Goal: Task Accomplishment & Management: Manage account settings

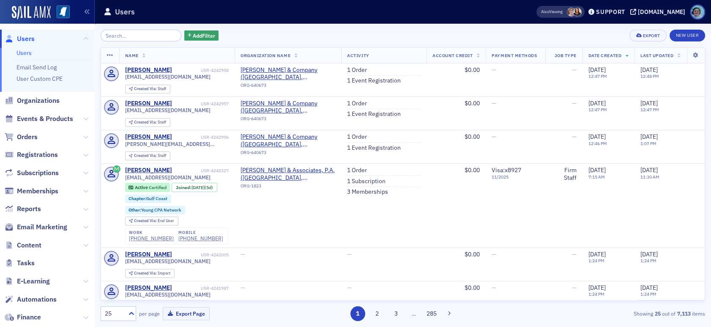
click at [135, 38] on input "search" at bounding box center [141, 36] width 81 height 12
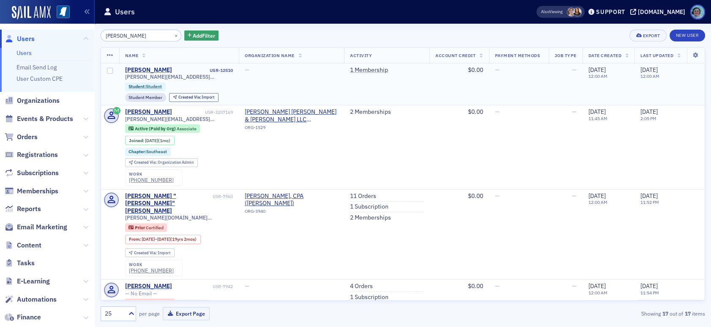
type input "Olivia Boleware"
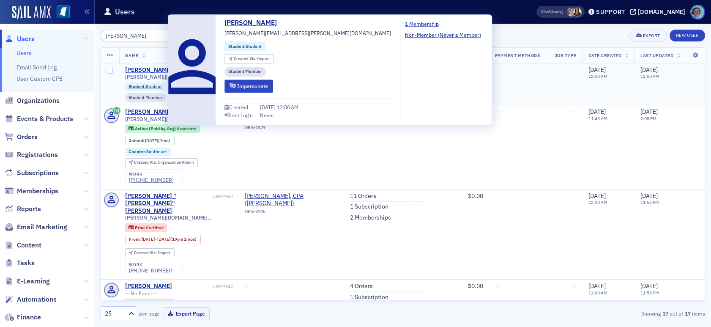
click at [156, 68] on div "Olivia Boleware" at bounding box center [148, 70] width 47 height 8
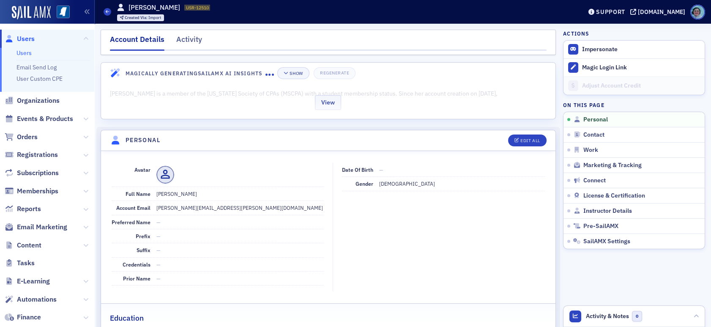
click at [261, 109] on div "View" at bounding box center [328, 100] width 454 height 35
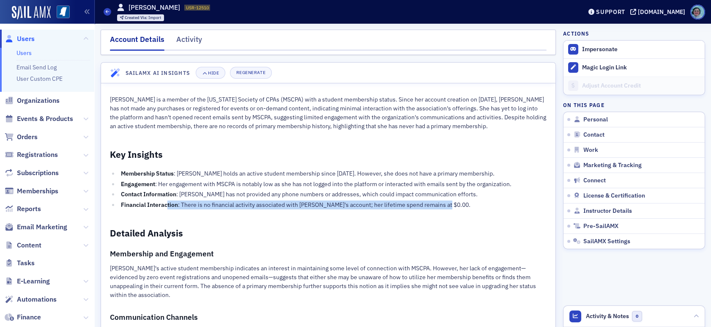
drag, startPoint x: 439, startPoint y: 207, endPoint x: 167, endPoint y: 207, distance: 271.7
click at [167, 207] on p "Financial Interaction : There is no financial activity associated with Olivia's…" at bounding box center [333, 204] width 425 height 9
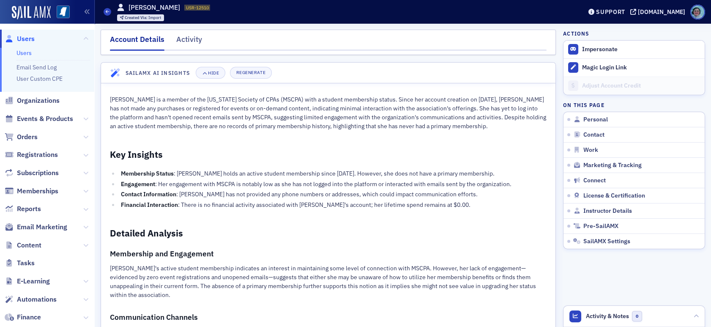
click at [169, 194] on strong "Contact Information" at bounding box center [148, 194] width 55 height 8
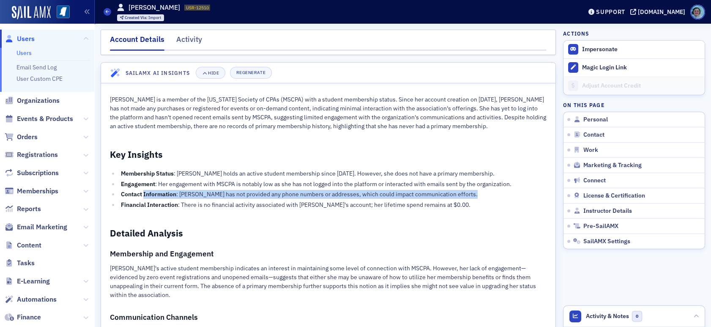
drag, startPoint x: 169, startPoint y: 194, endPoint x: 457, endPoint y: 193, distance: 287.8
click at [457, 193] on p "Contact Information : Olivia has not provided any phone numbers or addresses, w…" at bounding box center [333, 194] width 425 height 9
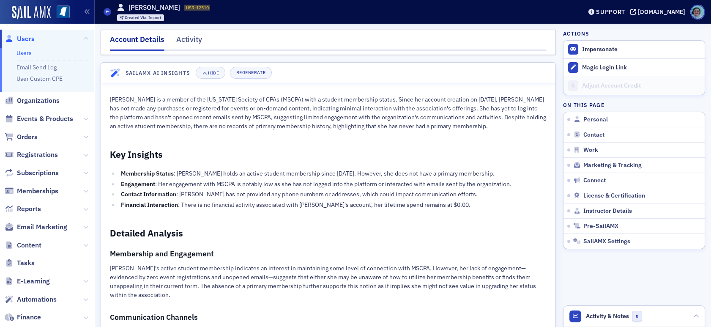
drag, startPoint x: 471, startPoint y: 178, endPoint x: 63, endPoint y: 175, distance: 407.8
click at [63, 175] on div "Users Users Email Send Log User Custom CPE Organizations Events & Products Orde…" at bounding box center [355, 163] width 711 height 327
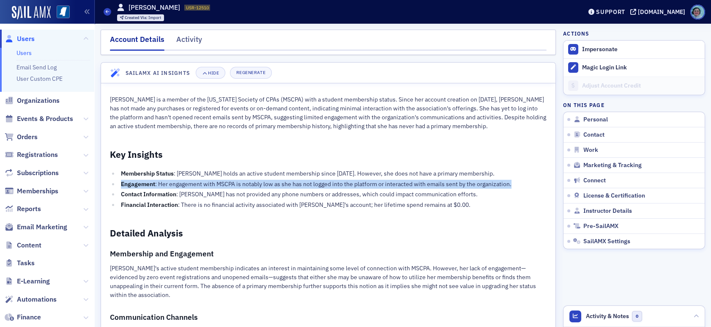
drag, startPoint x: 119, startPoint y: 186, endPoint x: 522, endPoint y: 183, distance: 403.2
click at [522, 183] on li "Engagement : Her engagement with MSCPA is notably low as she has not logged int…" at bounding box center [333, 184] width 428 height 9
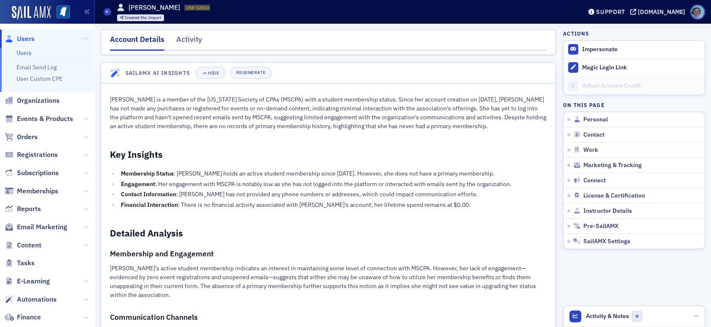
click at [514, 170] on p "Membership Status : Olivia holds an active student membership since September 9…" at bounding box center [333, 173] width 425 height 9
drag, startPoint x: 502, startPoint y: 175, endPoint x: 116, endPoint y: 173, distance: 386.7
click at [116, 173] on ul "Membership Status : Olivia holds an active student membership since September 9…" at bounding box center [328, 189] width 437 height 40
click at [127, 177] on p "Membership Status : Olivia holds an active student membership since September 9…" at bounding box center [333, 173] width 425 height 9
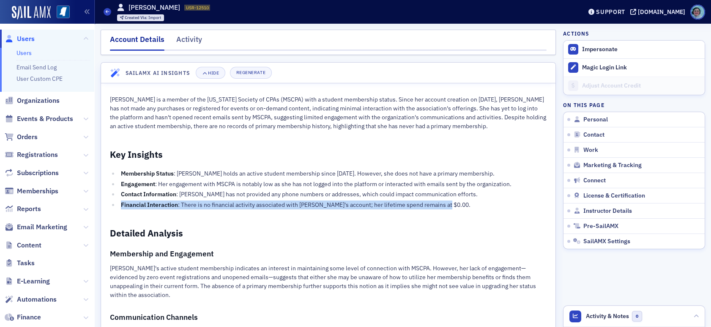
drag, startPoint x: 120, startPoint y: 206, endPoint x: 446, endPoint y: 204, distance: 325.4
click at [446, 204] on p "Financial Interaction : There is no financial activity associated with Olivia's…" at bounding box center [333, 204] width 425 height 9
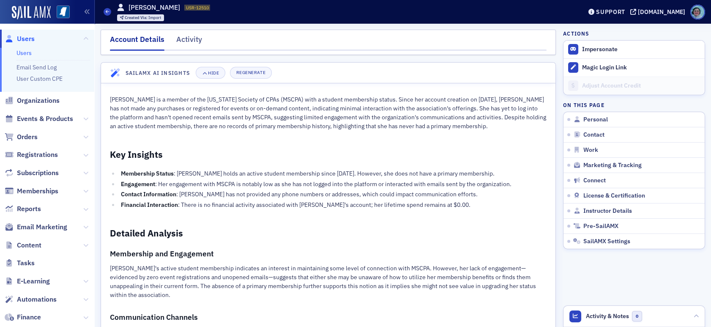
click at [101, 9] on header "Users Olivia Boleware USR-12510 12510 Created Via : Import Support ms-cpa.org" at bounding box center [403, 12] width 616 height 24
click at [106, 10] on icon at bounding box center [107, 12] width 3 height 4
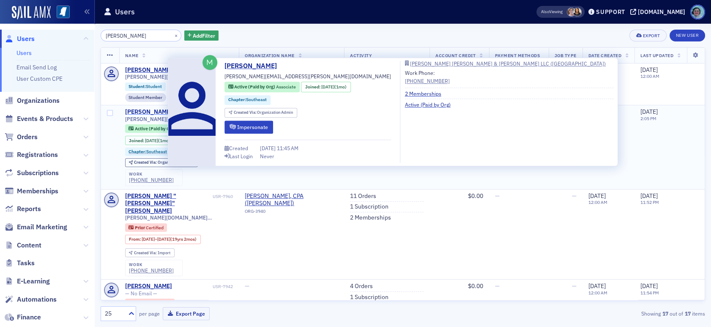
click at [149, 113] on div "Olivia Boleware" at bounding box center [148, 112] width 47 height 8
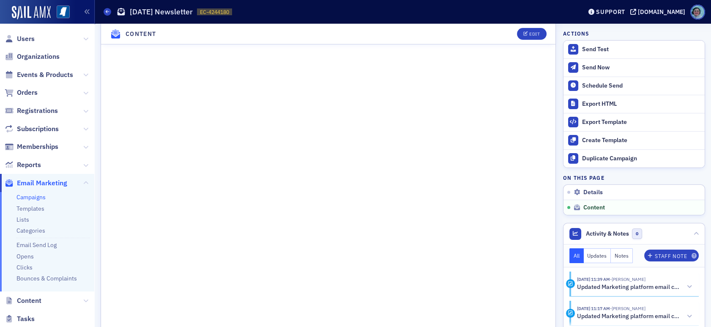
scroll to position [380, 0]
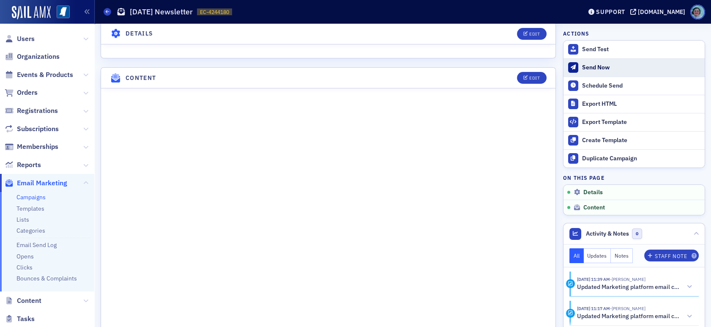
click at [600, 67] on div "Send Now" at bounding box center [641, 68] width 118 height 8
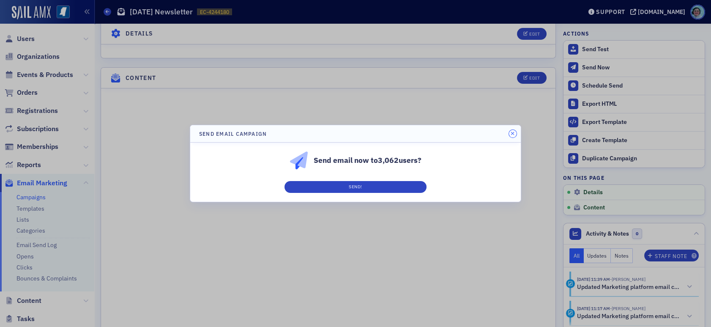
click at [514, 133] on button "button" at bounding box center [513, 134] width 8 height 8
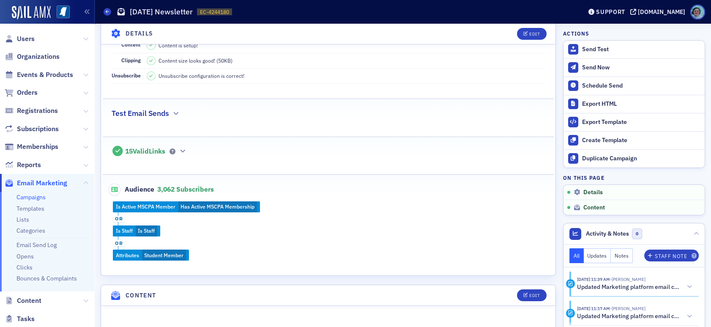
scroll to position [161, 0]
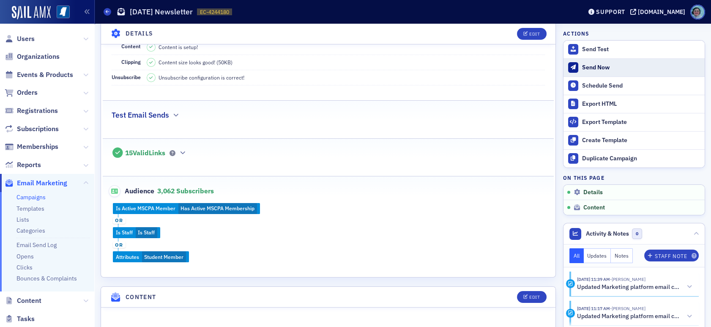
click at [598, 74] on button "Send Now" at bounding box center [633, 67] width 141 height 18
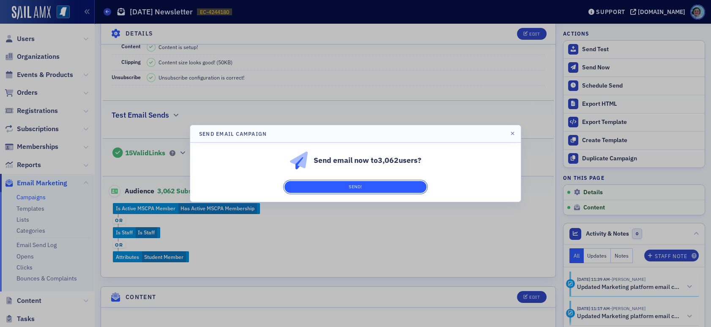
click at [391, 183] on button "Send!" at bounding box center [355, 187] width 142 height 12
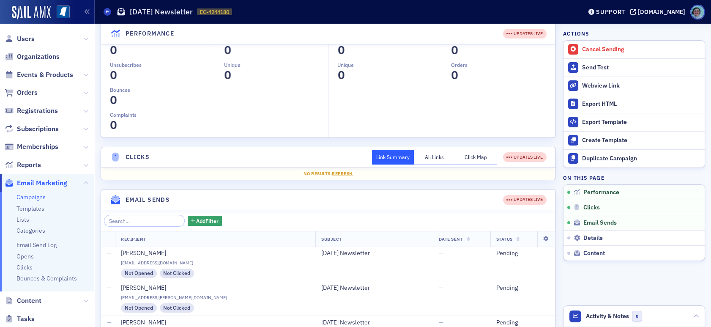
scroll to position [0, 0]
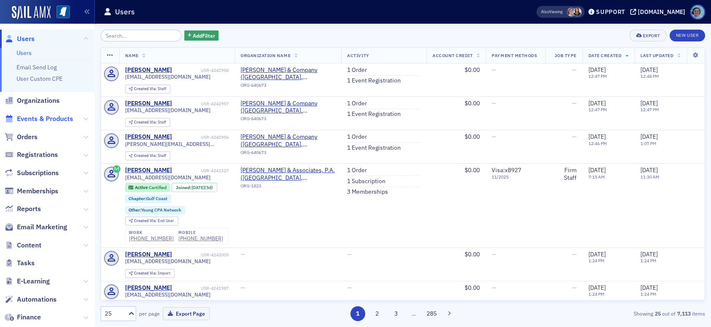
click at [46, 121] on span "Events & Products" at bounding box center [45, 118] width 56 height 9
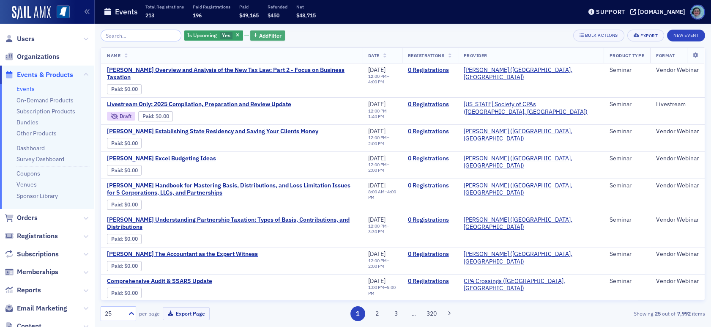
click at [259, 38] on span "Add Filter" at bounding box center [270, 36] width 22 height 8
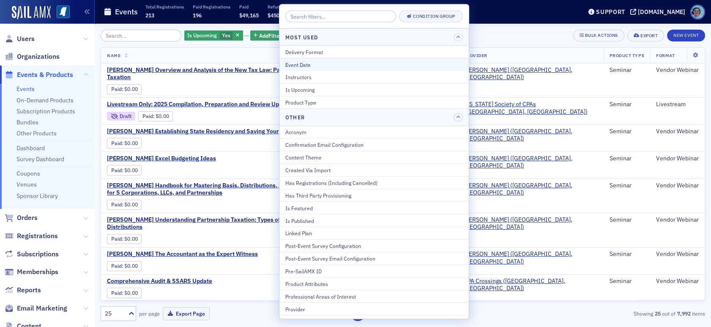
click at [311, 61] on div "Event Date" at bounding box center [373, 64] width 177 height 8
select select "7"
select select "2025"
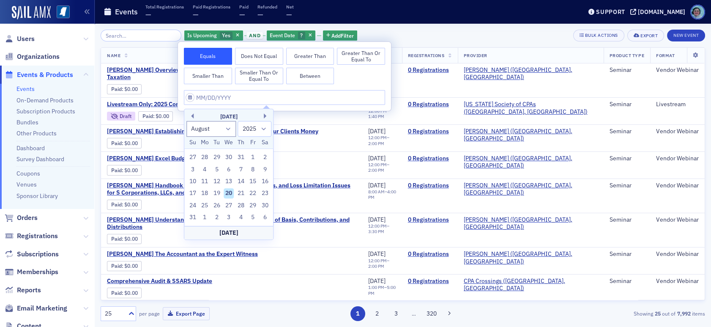
click at [238, 188] on div "17 18 19 20 21 22 23" at bounding box center [229, 193] width 84 height 12
click at [241, 188] on div "21" at bounding box center [241, 193] width 10 height 10
type input "[DATE]"
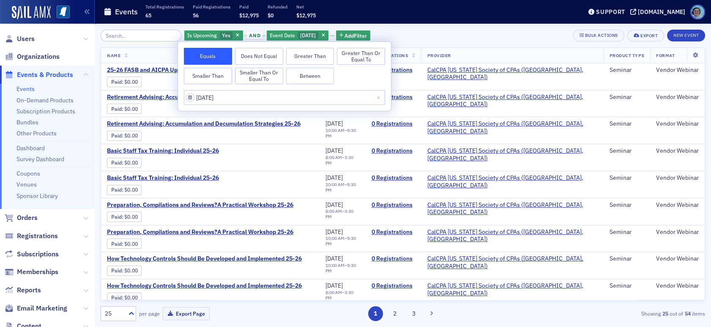
click at [431, 30] on div "Is Upcoming Yes and Event Date [DATE] Add Filter Bulk Actions Export New Event" at bounding box center [403, 36] width 604 height 12
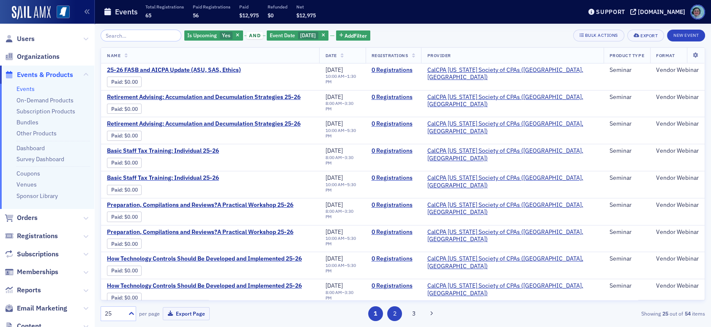
click at [413, 313] on button "3" at bounding box center [414, 313] width 15 height 15
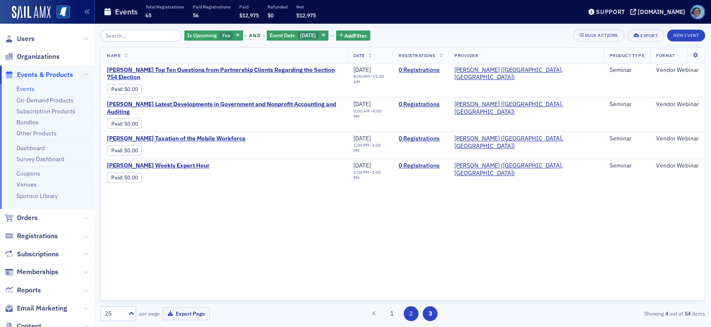
click at [406, 314] on button "2" at bounding box center [411, 313] width 15 height 15
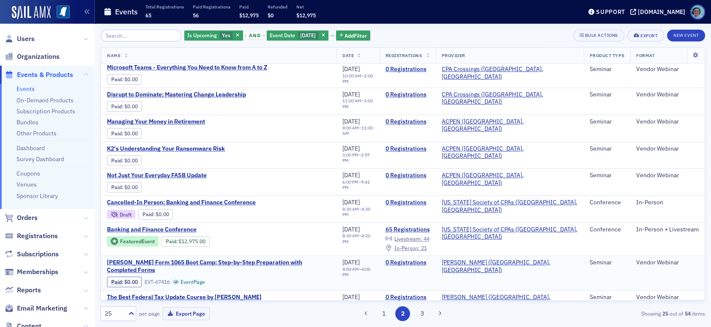
scroll to position [296, 0]
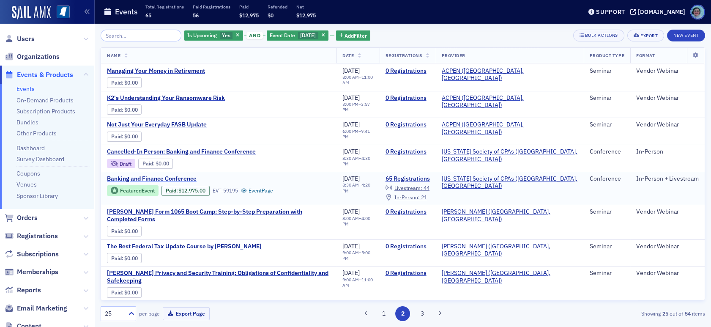
click at [174, 175] on span "Banking and Finance Conference" at bounding box center [178, 179] width 142 height 8
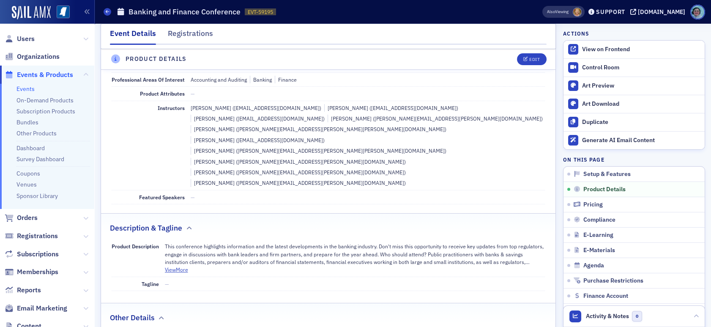
scroll to position [380, 0]
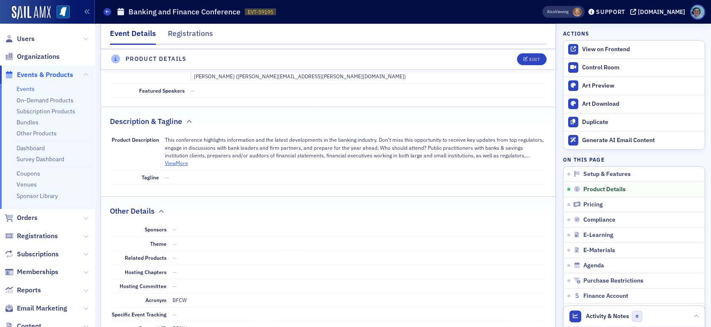
click at [180, 159] on button "View More" at bounding box center [176, 163] width 23 height 8
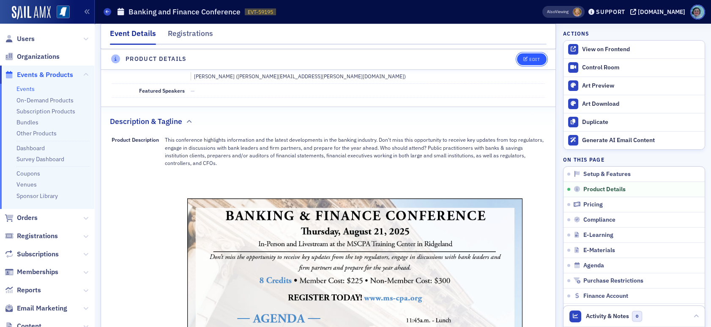
click at [529, 60] on div "Edit" at bounding box center [534, 59] width 11 height 5
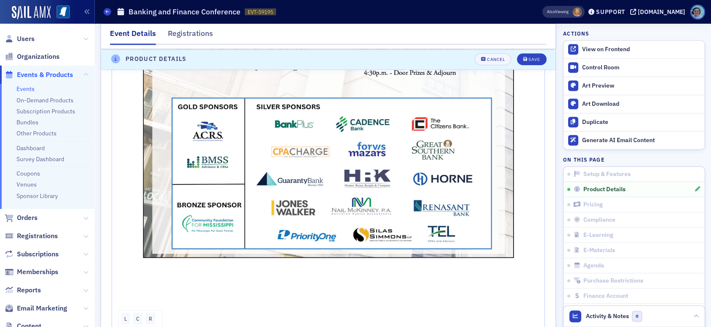
scroll to position [1048, 0]
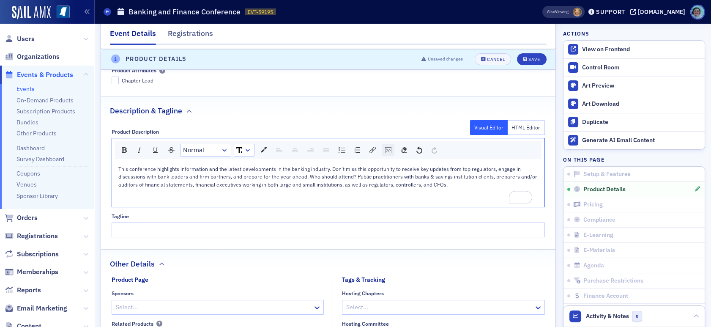
scroll to position [457, 0]
click at [389, 147] on img "rdw-image-control" at bounding box center [388, 150] width 6 height 6
click at [417, 176] on input "rdw-image-control" at bounding box center [432, 183] width 86 height 15
paste input "[URL][DOMAIN_NAME]"
type input "[URL][DOMAIN_NAME]"
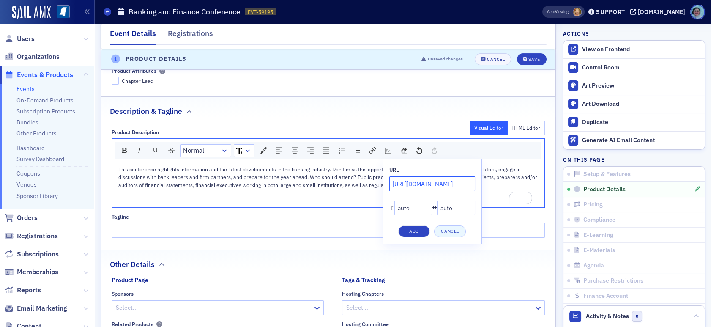
scroll to position [0, 237]
click at [418, 225] on button "Add" at bounding box center [414, 231] width 32 height 12
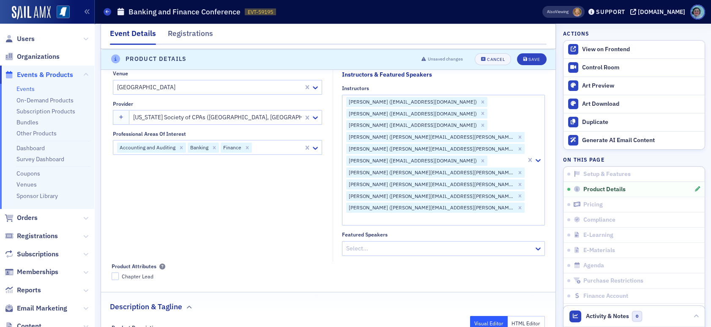
scroll to position [246, 0]
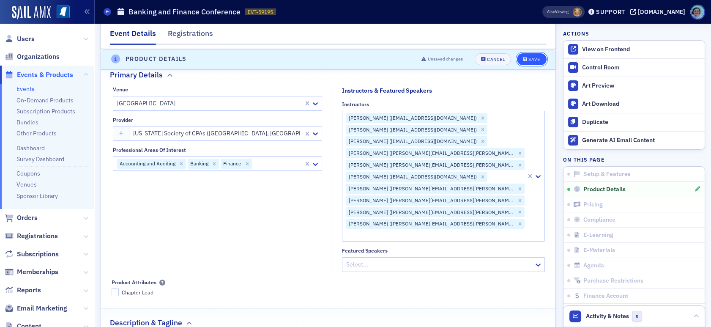
click at [525, 64] on button "Save" at bounding box center [531, 59] width 29 height 12
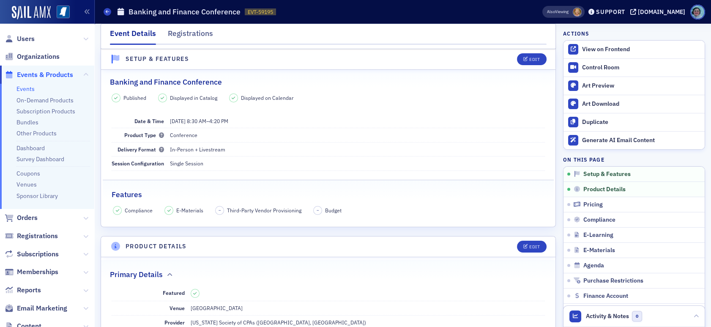
scroll to position [0, 0]
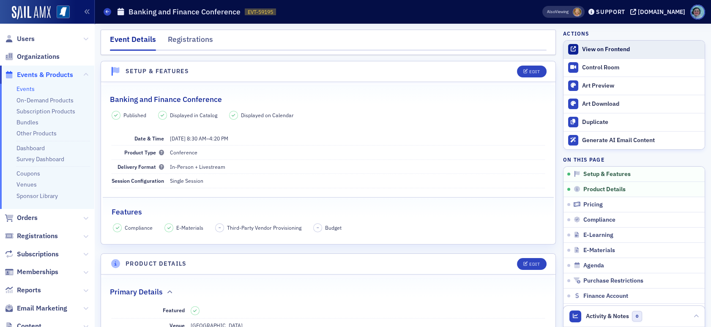
click at [590, 47] on div "View on Frontend" at bounding box center [641, 50] width 118 height 8
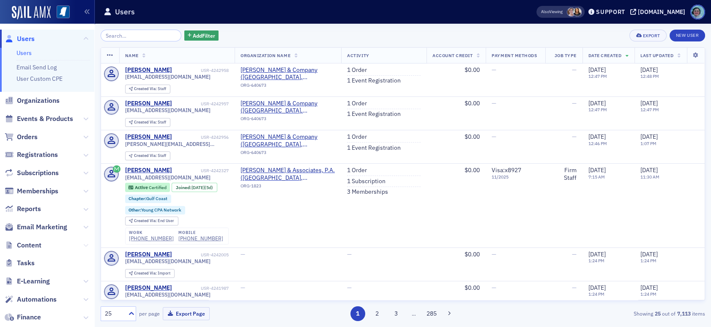
click at [83, 243] on icon at bounding box center [85, 245] width 5 height 5
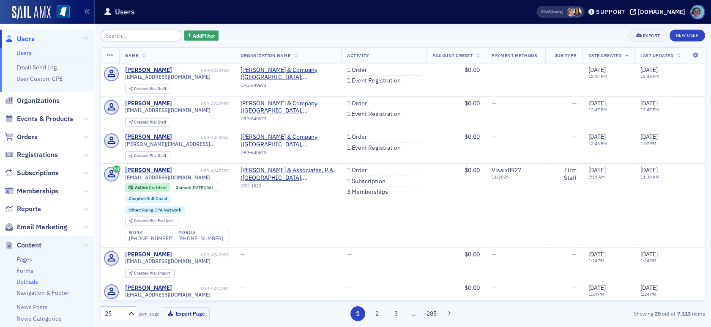
click at [29, 281] on link "Uploads" at bounding box center [27, 282] width 22 height 8
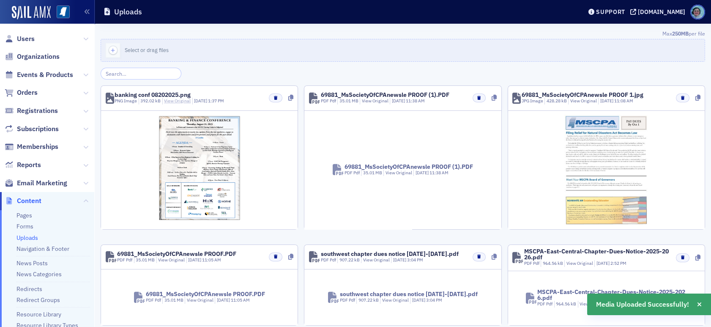
click at [170, 101] on link "View Original" at bounding box center [177, 101] width 27 height 6
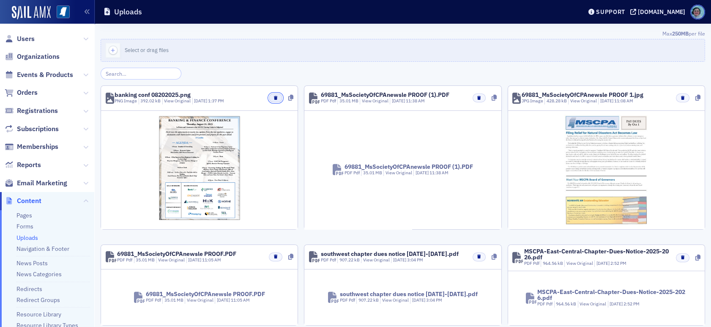
click at [274, 101] on button "button" at bounding box center [275, 97] width 13 height 9
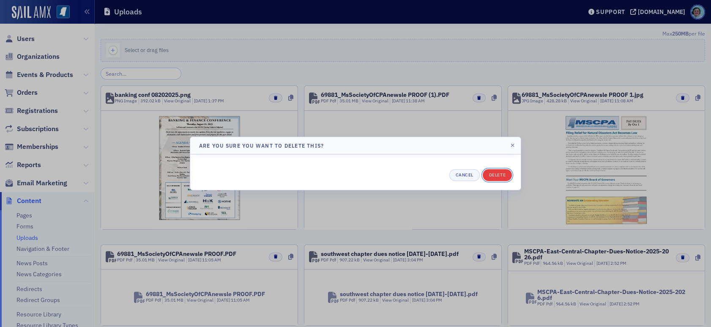
click at [497, 171] on button "Delete" at bounding box center [497, 175] width 29 height 12
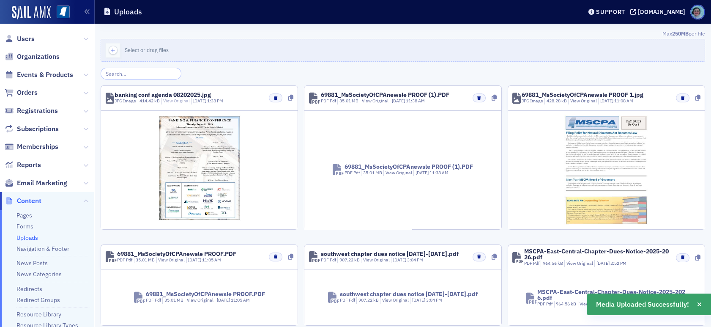
click at [175, 98] on link "View Original" at bounding box center [176, 101] width 27 height 6
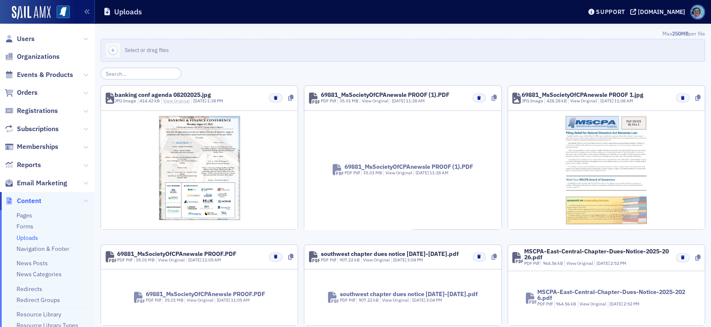
click at [182, 100] on link "View Original" at bounding box center [176, 101] width 27 height 6
click at [179, 101] on link "View Original" at bounding box center [176, 101] width 27 height 6
